Goal: Navigation & Orientation: Find specific page/section

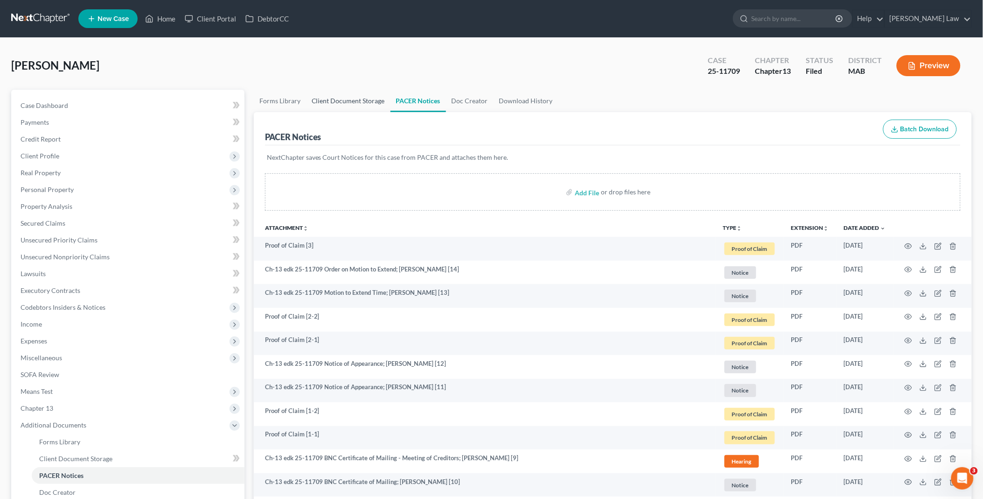
click at [353, 96] on link "Client Document Storage" at bounding box center [348, 101] width 84 height 22
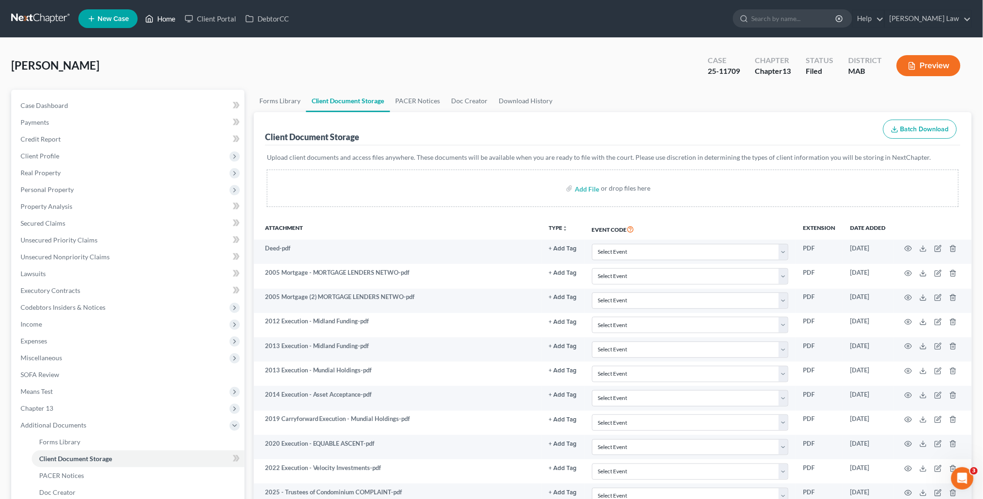
click at [169, 19] on link "Home" at bounding box center [160, 18] width 40 height 17
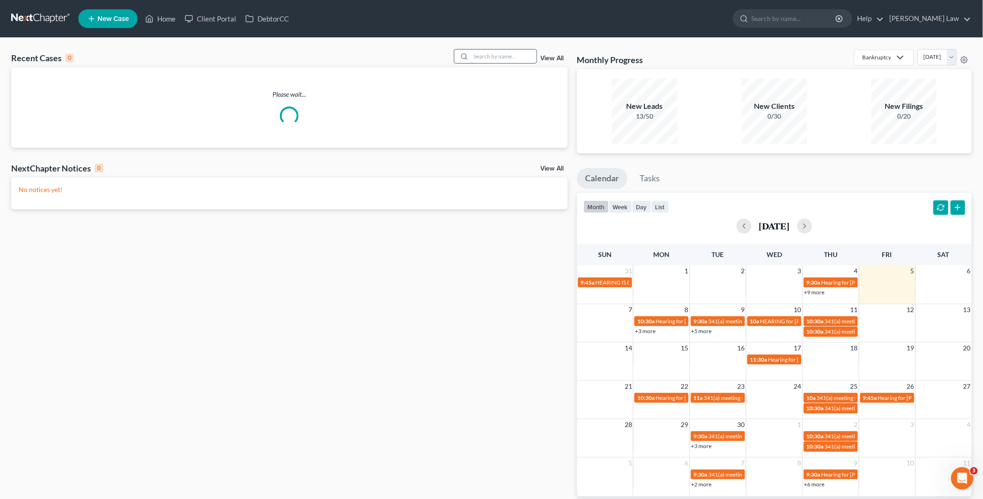
click at [477, 53] on input "search" at bounding box center [503, 56] width 65 height 14
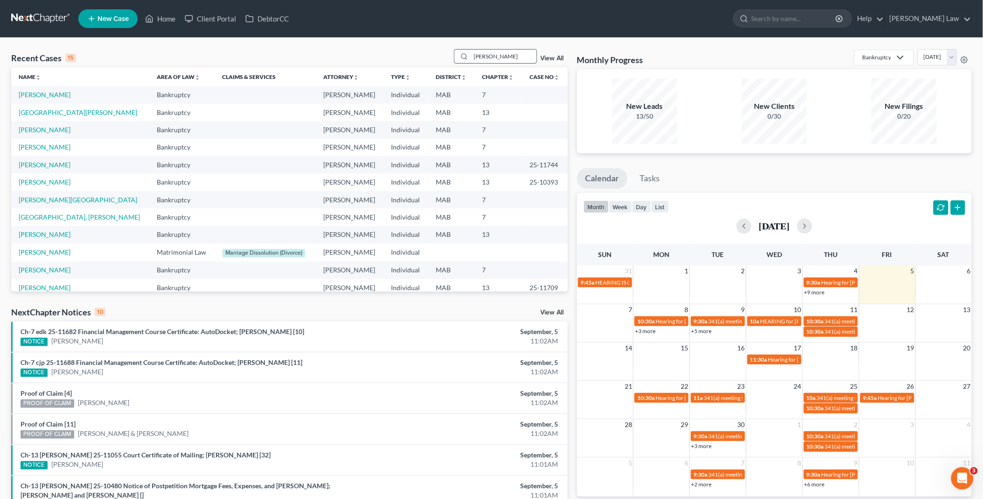
type input "[PERSON_NAME]"
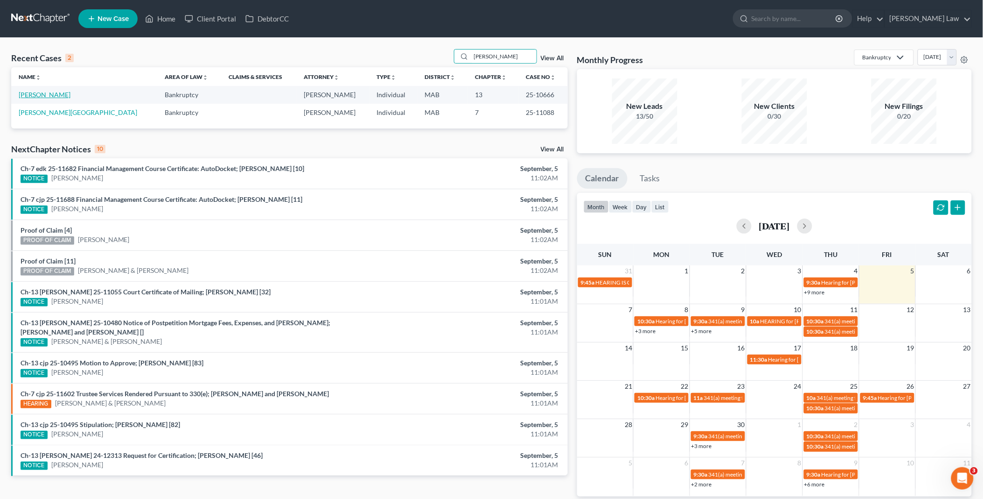
click at [54, 94] on link "[PERSON_NAME]" at bounding box center [45, 95] width 52 height 8
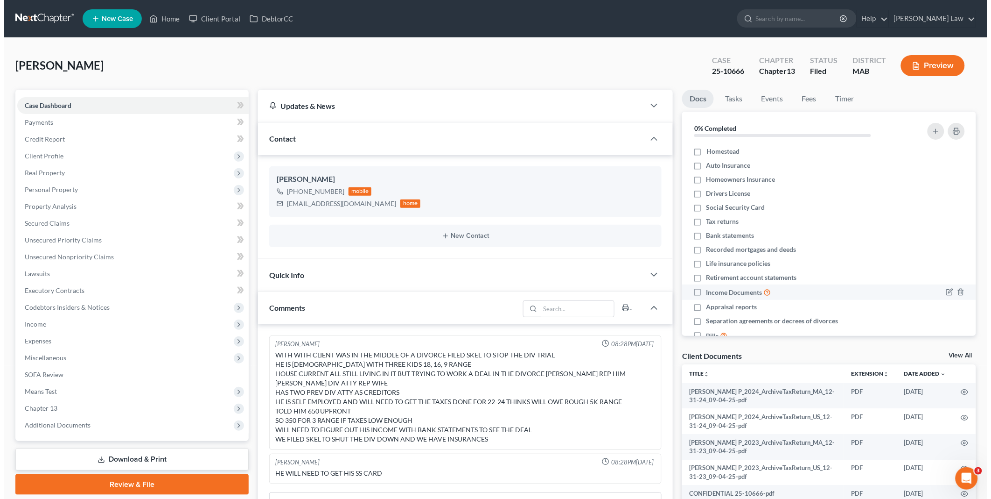
scroll to position [416, 0]
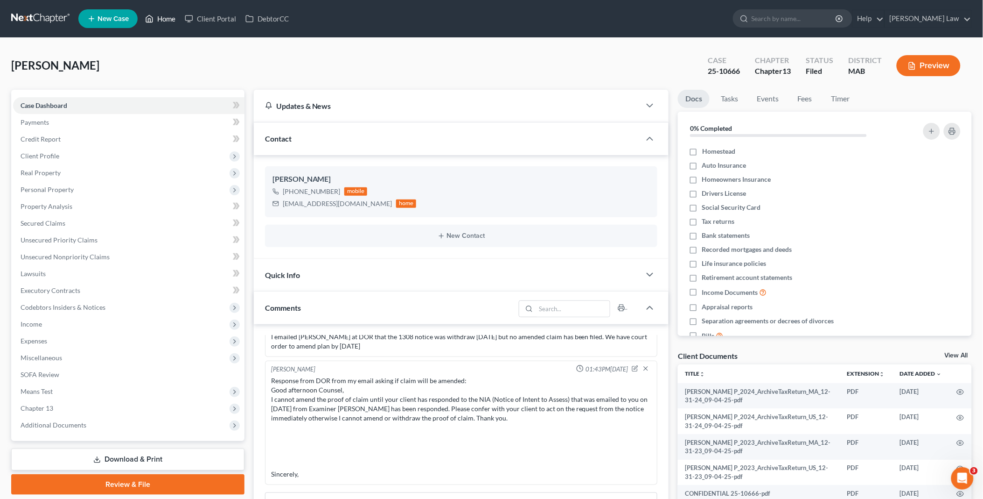
drag, startPoint x: 161, startPoint y: 18, endPoint x: 461, endPoint y: 92, distance: 309.7
click at [161, 18] on link "Home" at bounding box center [160, 18] width 40 height 17
